Goal: Task Accomplishment & Management: Manage account settings

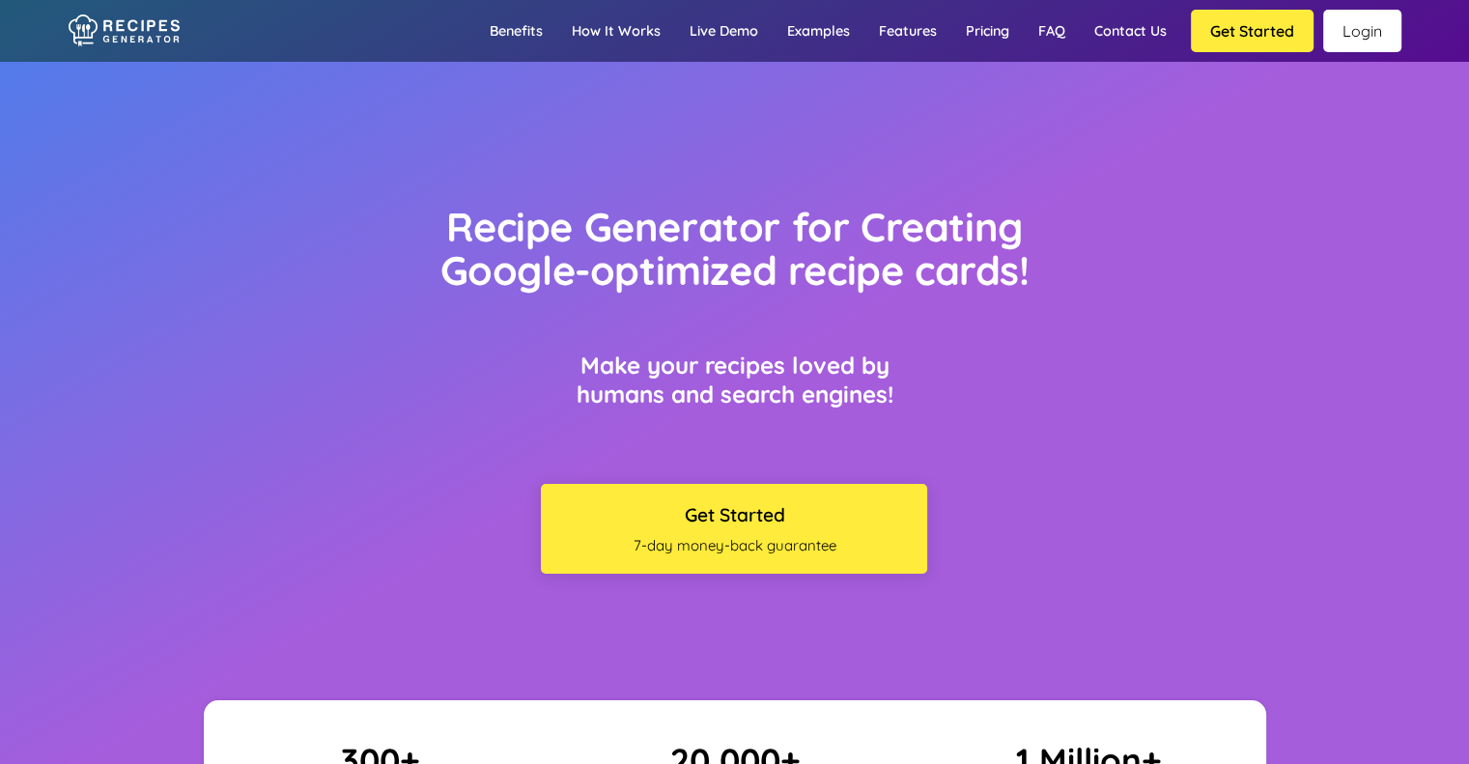
click at [1364, 22] on link "Login" at bounding box center [1362, 31] width 78 height 43
click at [1359, 34] on link "Login" at bounding box center [1362, 31] width 78 height 43
click at [1350, 32] on link "Login" at bounding box center [1362, 31] width 78 height 43
